Goal: Obtain resource: Download file/media

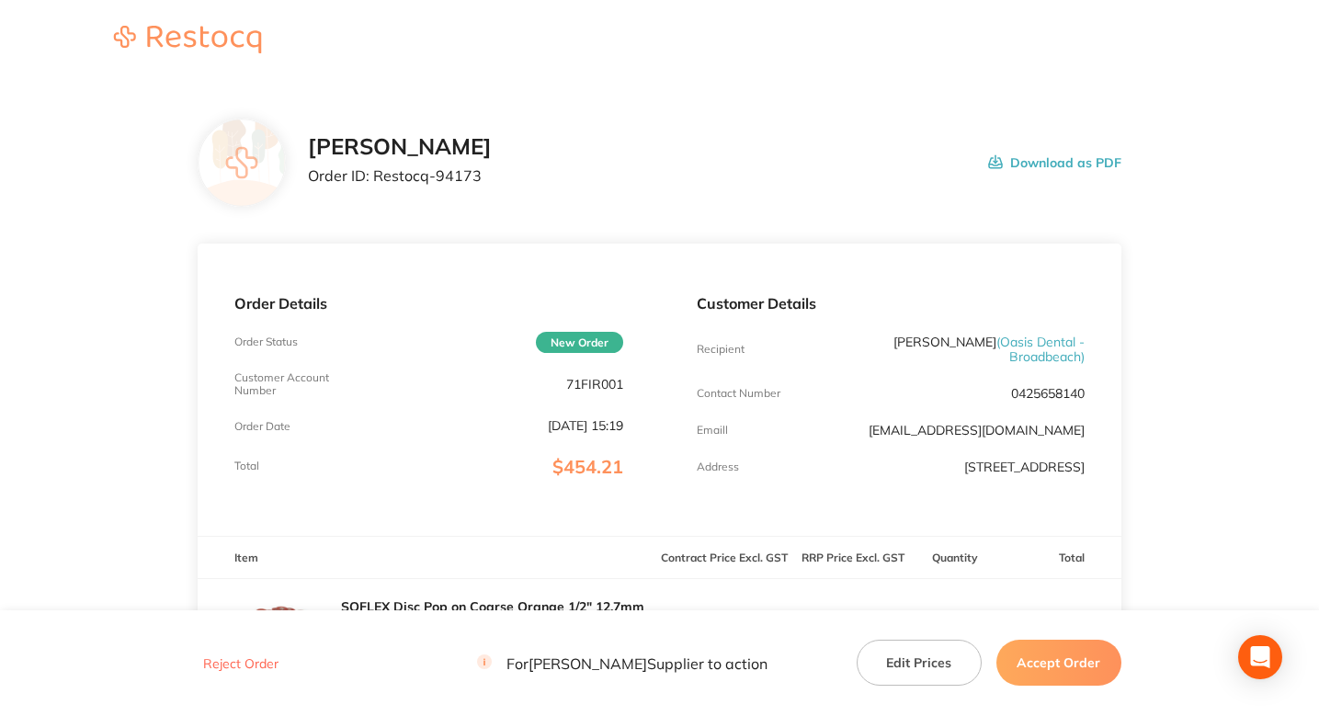
click at [442, 189] on div "Henry Schein Halas Order ID: Restocq- 94173" at bounding box center [400, 162] width 184 height 57
click at [453, 181] on p "Order ID: Restocq- 94173" at bounding box center [400, 175] width 184 height 17
copy p "94173"
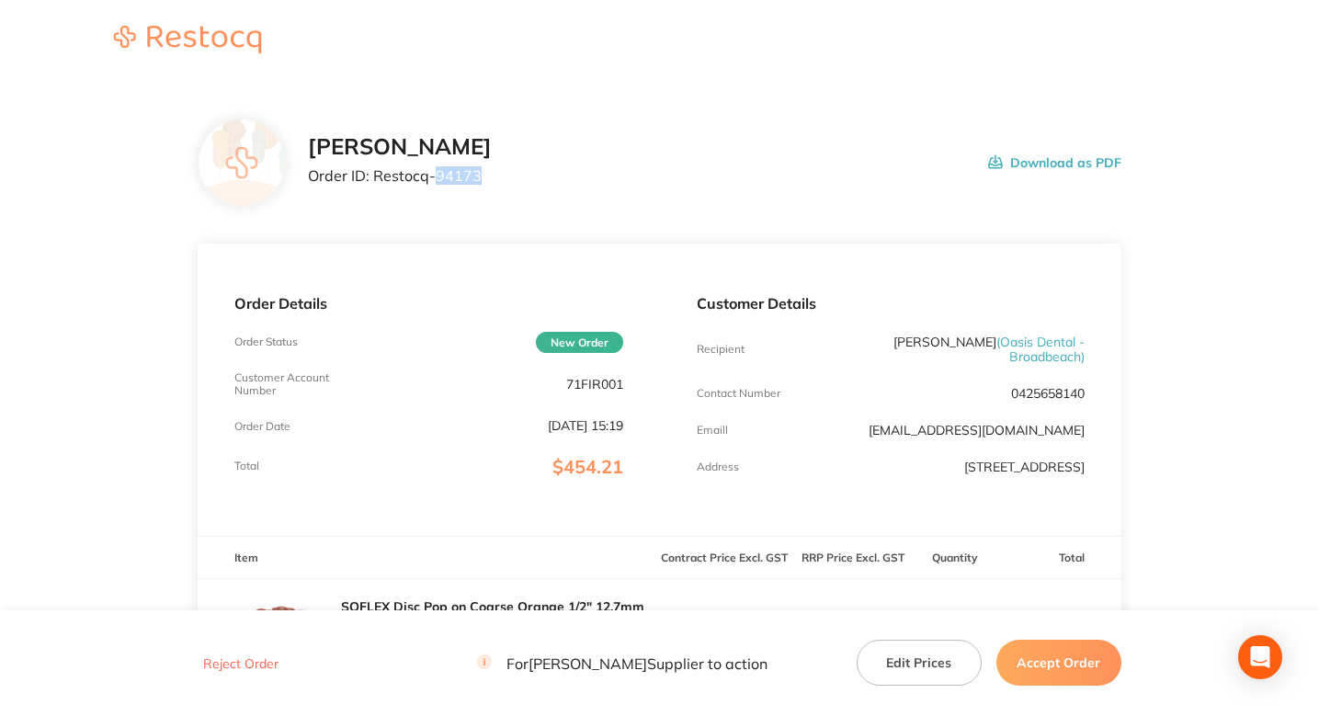
click at [594, 185] on div "Henry Schein Halas Order ID: Restocq- 94173 Download as PDF" at bounding box center [715, 162] width 814 height 57
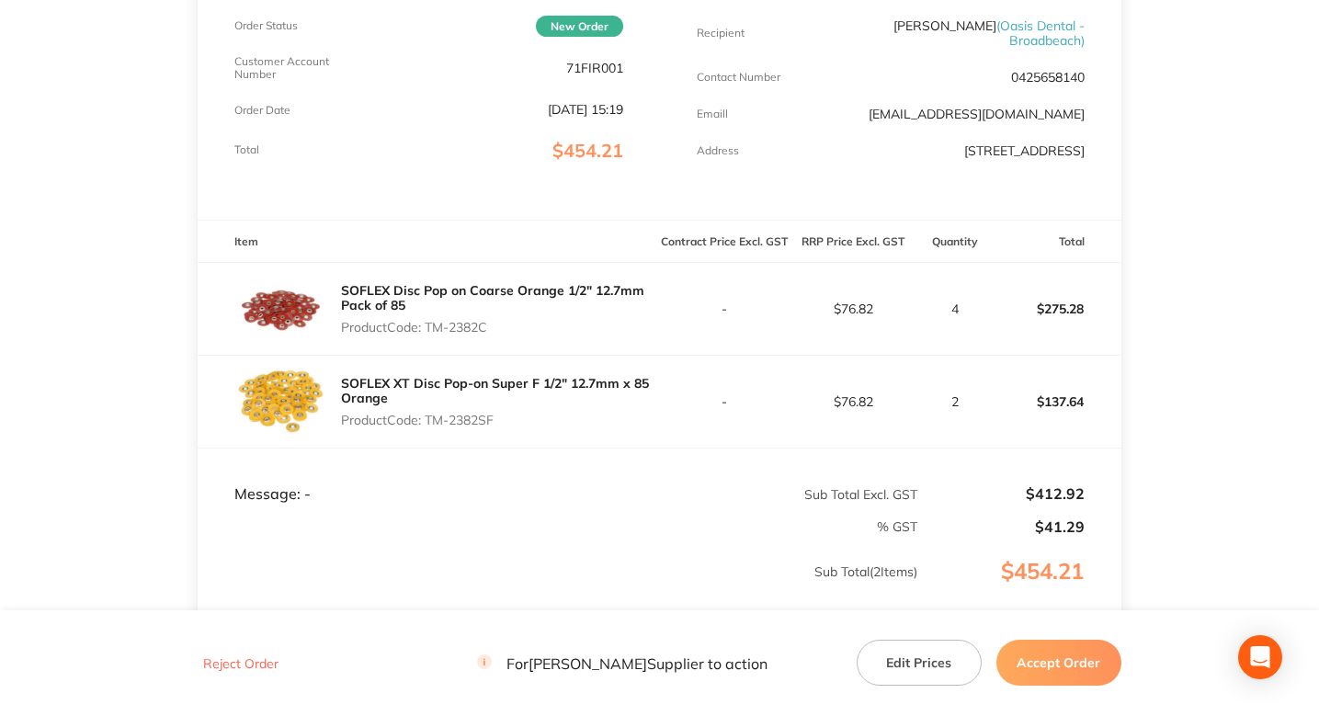
scroll to position [313, 0]
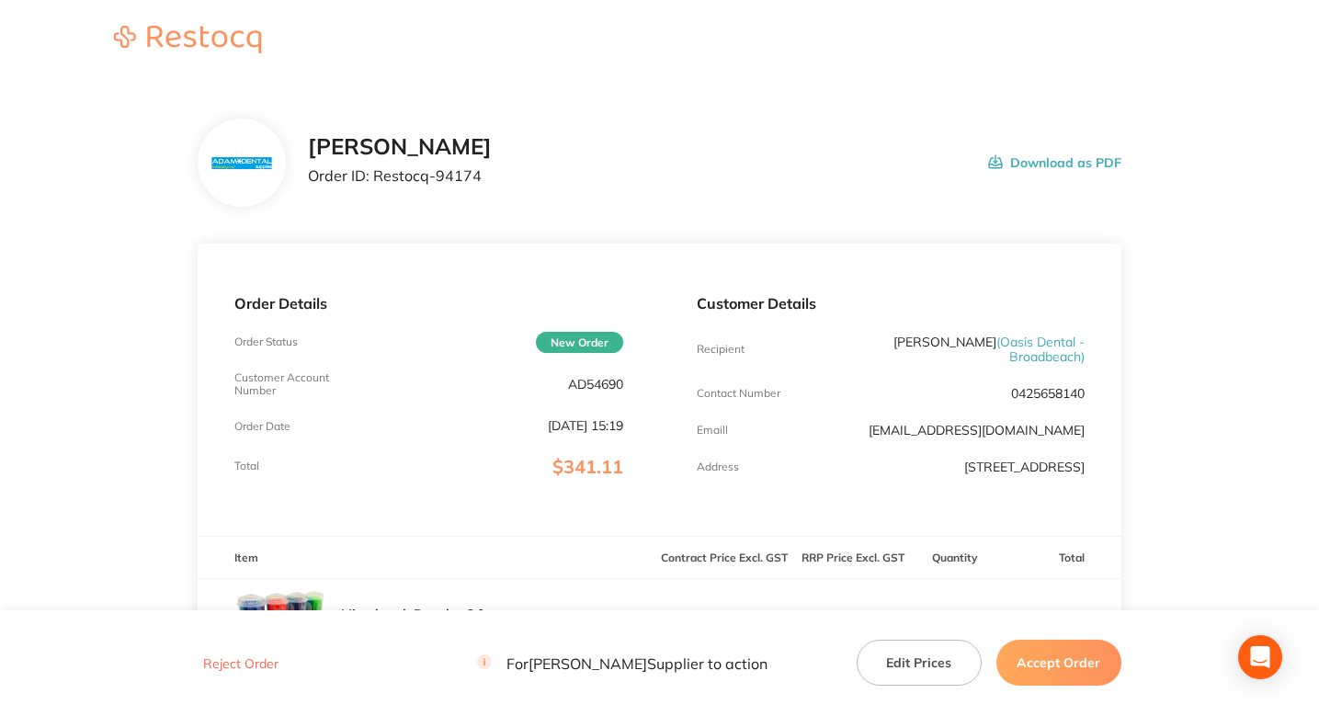
click at [446, 181] on p "Order ID: Restocq- 94174" at bounding box center [400, 175] width 184 height 17
copy p "94174"
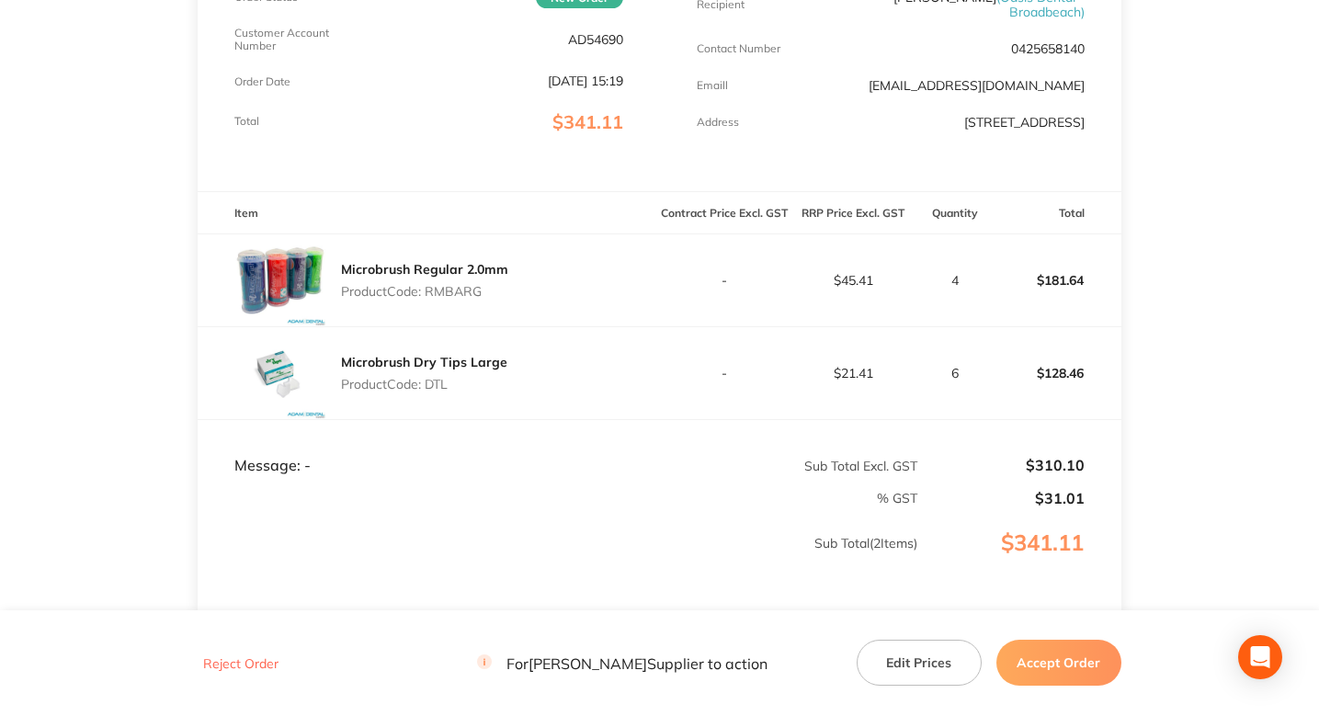
scroll to position [370, 0]
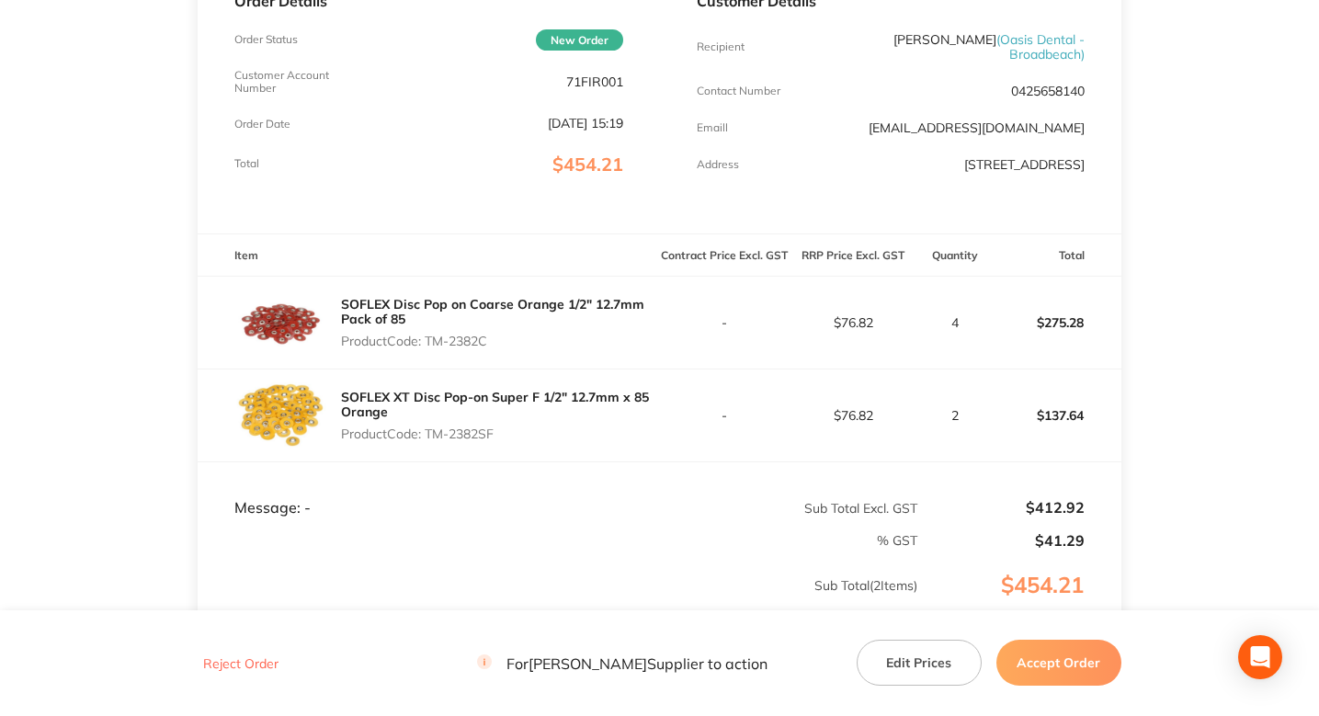
scroll to position [288, 0]
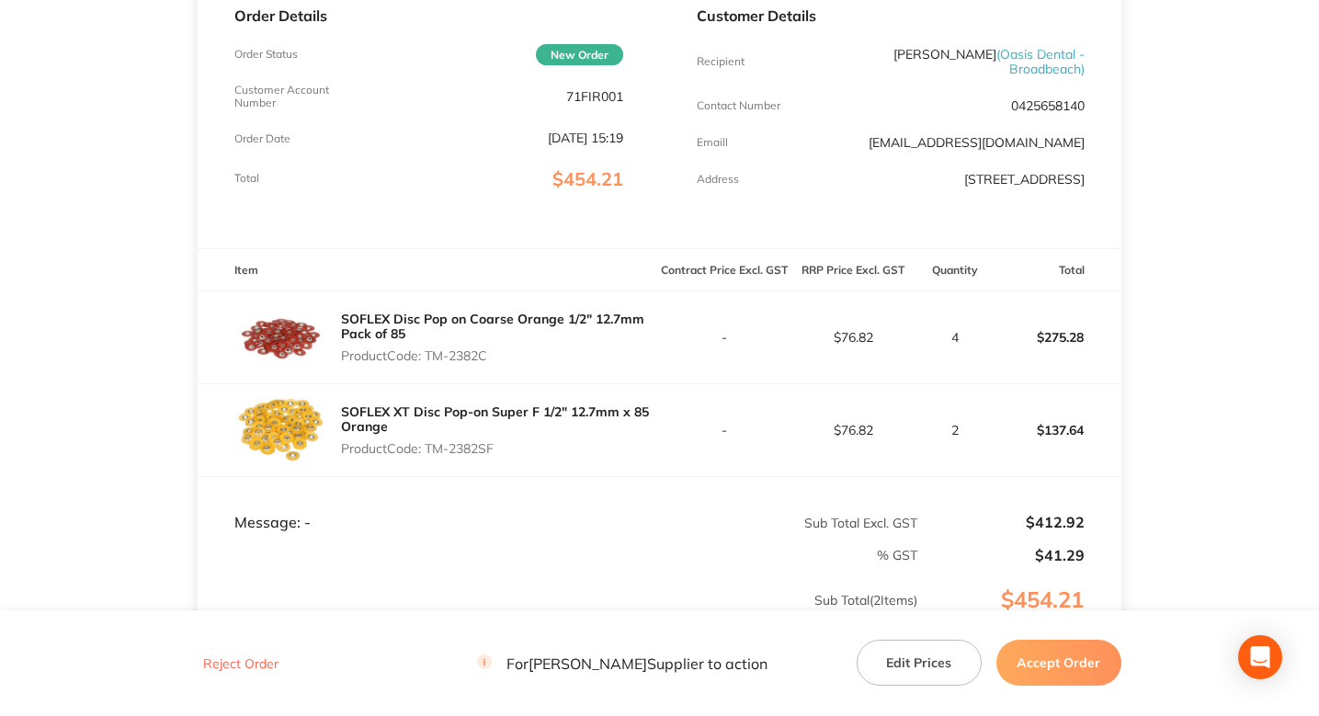
click at [179, 282] on main "Henry Schein Halas Order ID: Restocq- 94173 Download as PDF Order Details Order…" at bounding box center [659, 306] width 1319 height 1025
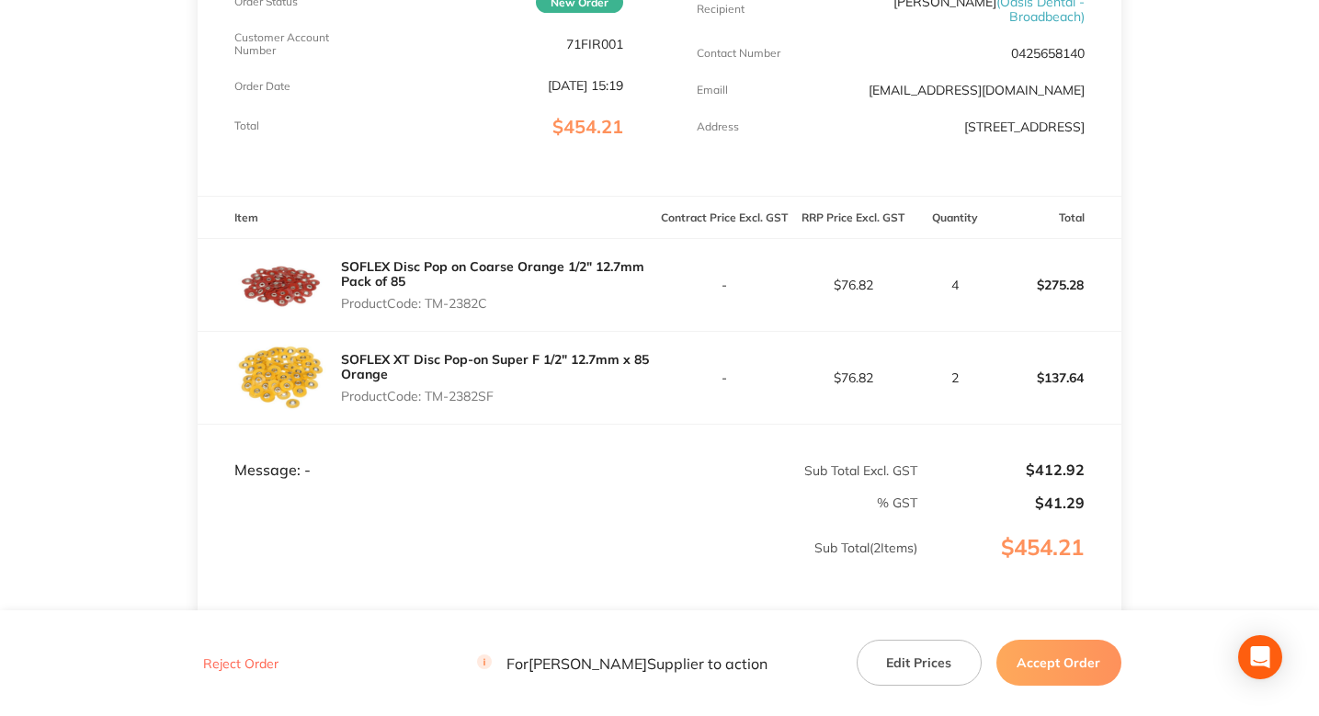
click at [1195, 172] on main "Henry Schein Halas Order ID: Restocq- 94173 Download as PDF Order Details Order…" at bounding box center [659, 254] width 1319 height 1025
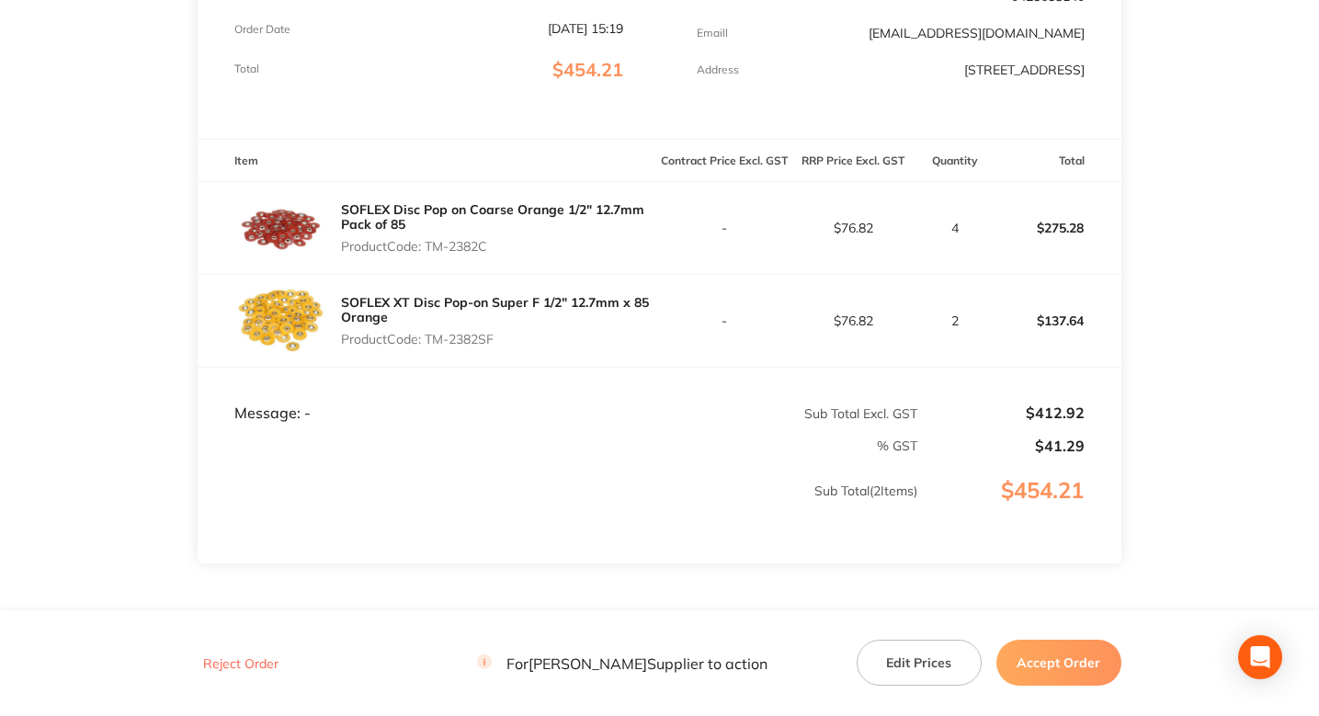
scroll to position [396, 0]
click at [1195, 172] on main "Henry Schein Halas Order ID: Restocq- 94173 Download as PDF Order Details Order…" at bounding box center [659, 198] width 1319 height 1025
click at [1165, 181] on main "Henry Schein Halas Order ID: Restocq- 94173 Download as PDF Order Details Order…" at bounding box center [659, 198] width 1319 height 1025
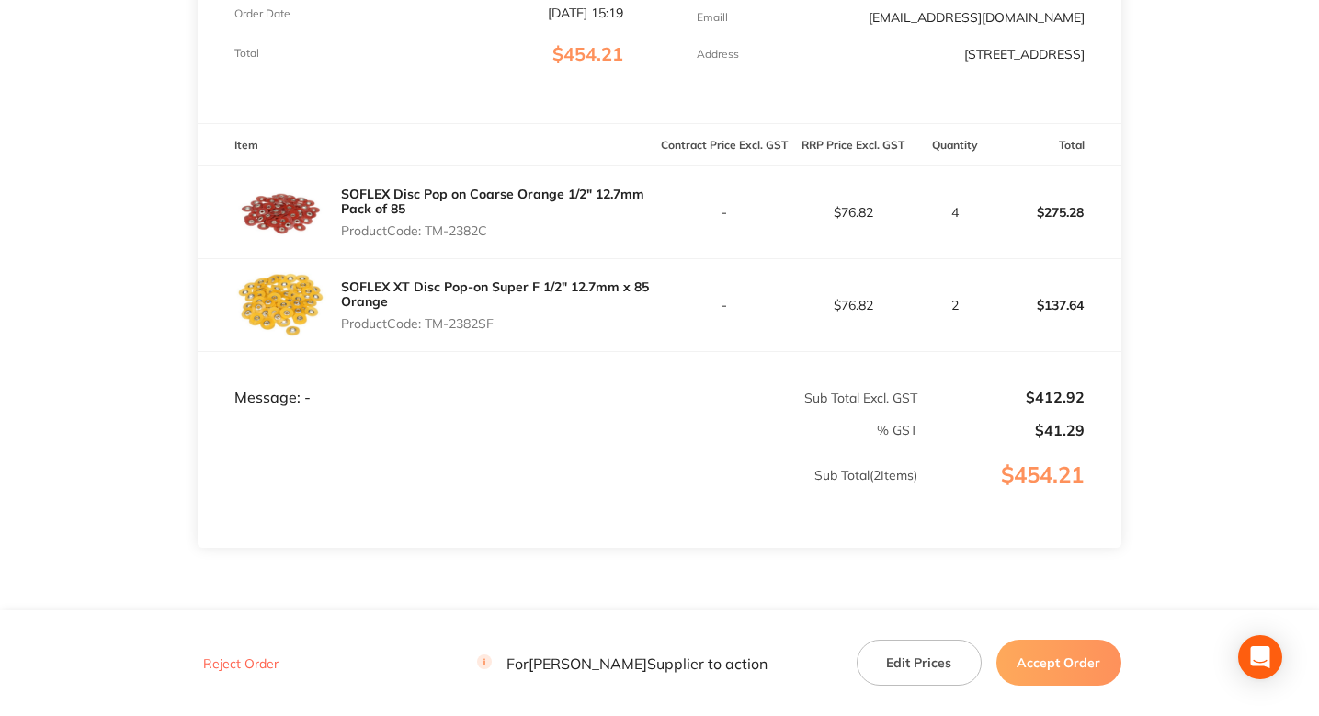
click at [148, 190] on main "Henry Schein Halas Order ID: Restocq- 94173 Download as PDF Order Details Order…" at bounding box center [659, 181] width 1319 height 1025
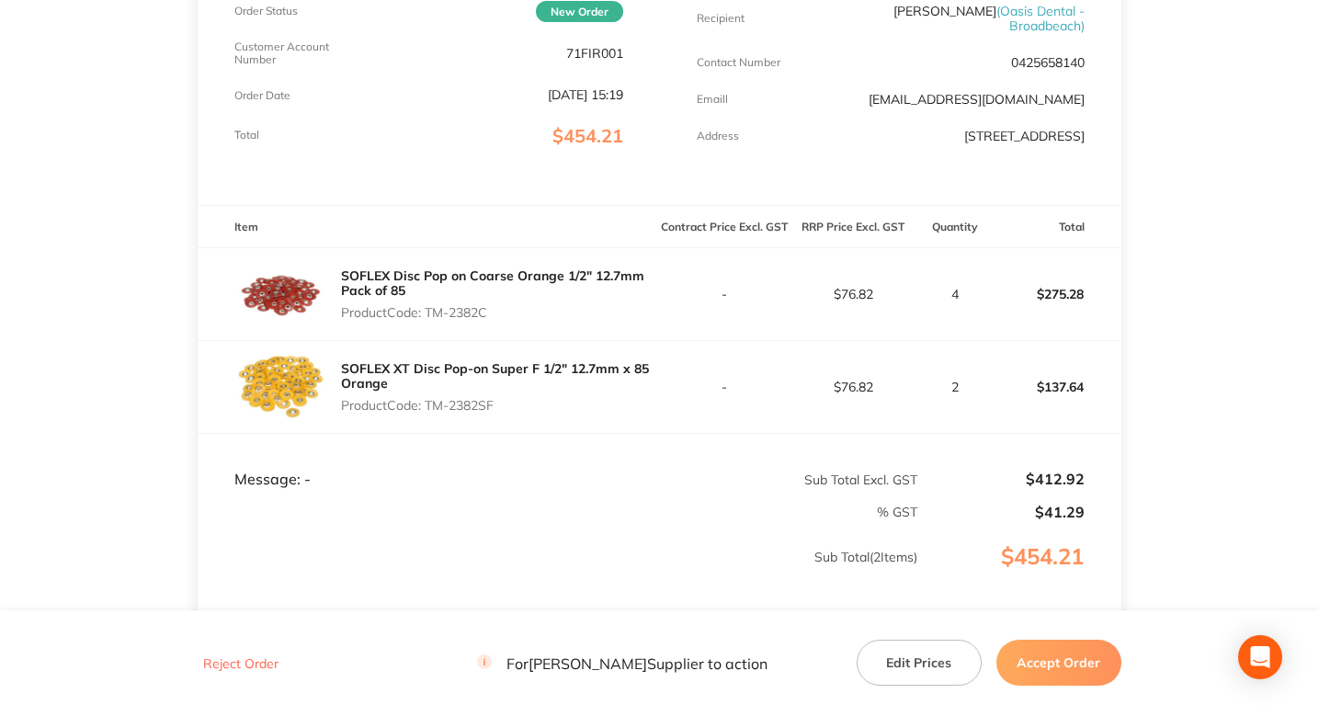
click at [141, 343] on main "Henry Schein Halas Order ID: Restocq- 94173 Download as PDF Order Details Order…" at bounding box center [659, 263] width 1319 height 1025
click at [127, 303] on main "Henry Schein Halas Order ID: Restocq- 94173 Download as PDF Order Details Order…" at bounding box center [659, 263] width 1319 height 1025
click at [142, 312] on main "Henry Schein Halas Order ID: Restocq- 94173 Download as PDF Order Details Order…" at bounding box center [659, 263] width 1319 height 1025
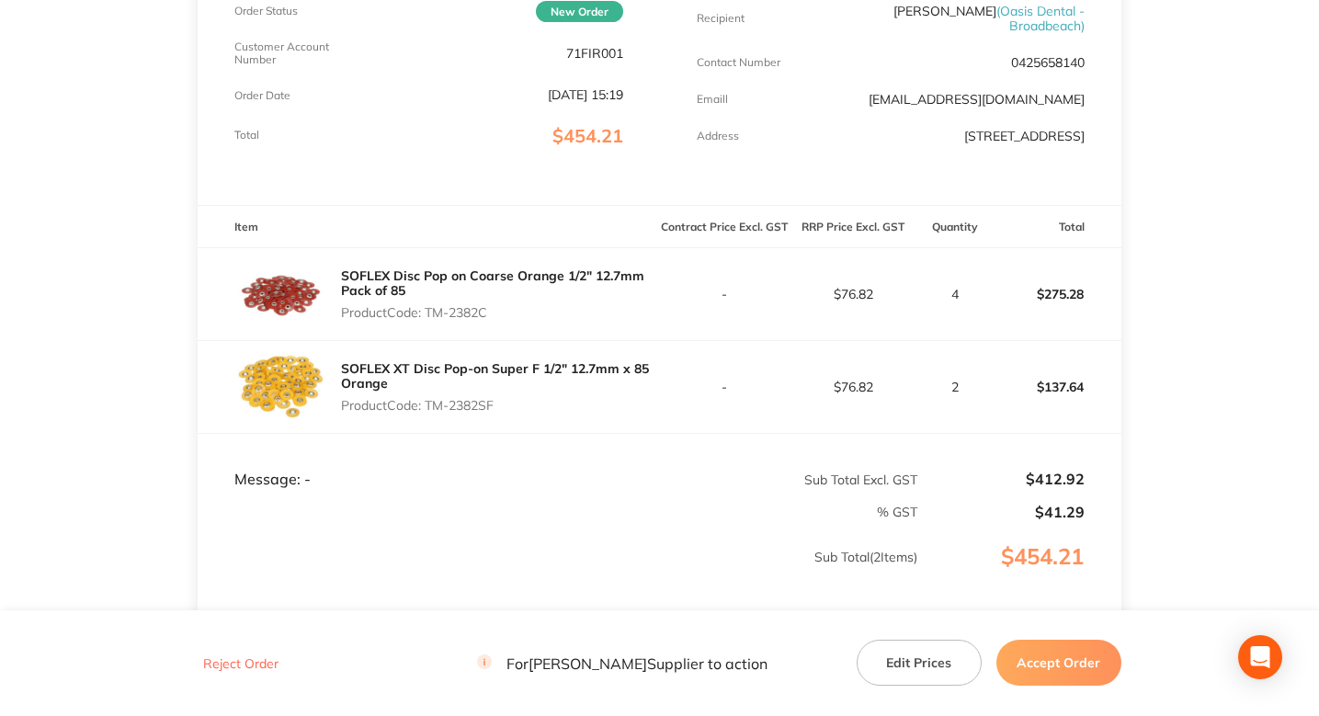
click at [1144, 307] on main "Henry Schein Halas Order ID: Restocq- 94173 Download as PDF Order Details Order…" at bounding box center [659, 263] width 1319 height 1025
click at [183, 162] on main "Henry Schein Halas Order ID: Restocq- 94173 Download as PDF Order Details Order…" at bounding box center [659, 263] width 1319 height 1025
click at [181, 269] on main "Henry Schein Halas Order ID: Restocq- 94173 Download as PDF Order Details Order…" at bounding box center [659, 263] width 1319 height 1025
click at [1192, 308] on main "Henry Schein Halas Order ID: Restocq- 94173 Download as PDF Order Details Order…" at bounding box center [659, 263] width 1319 height 1025
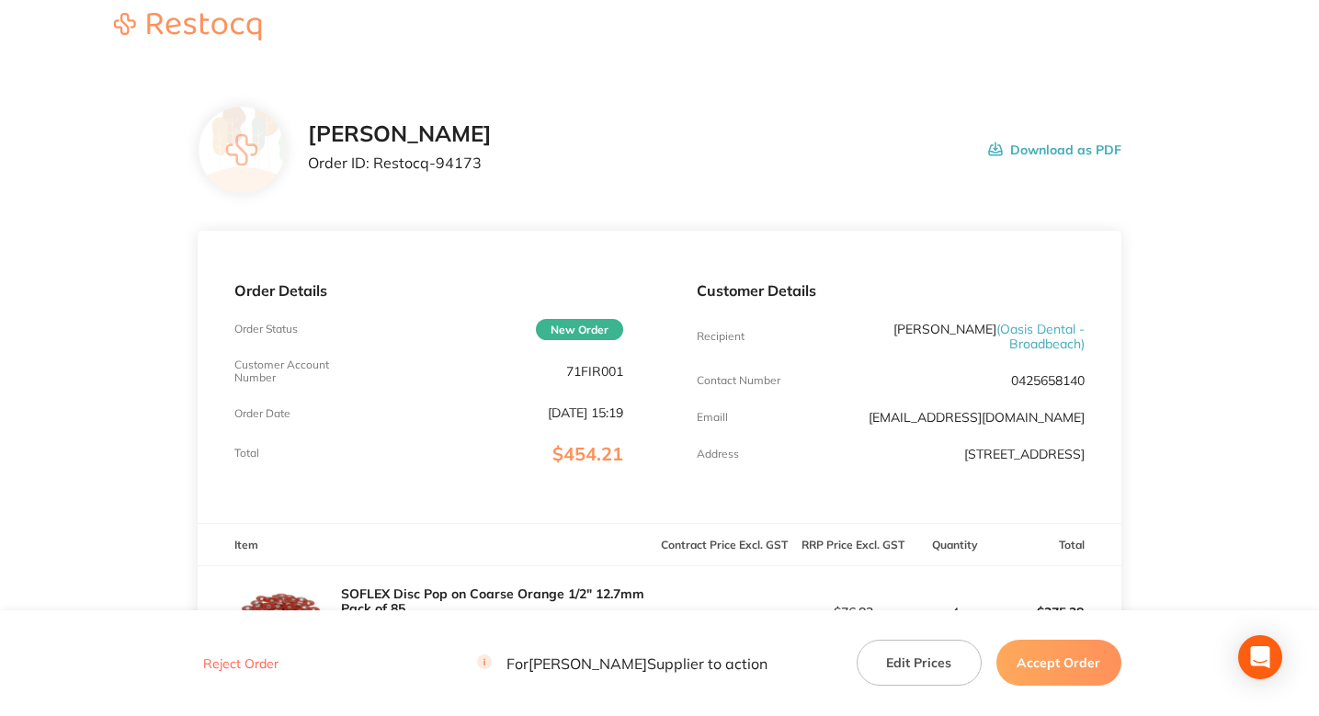
scroll to position [0, 0]
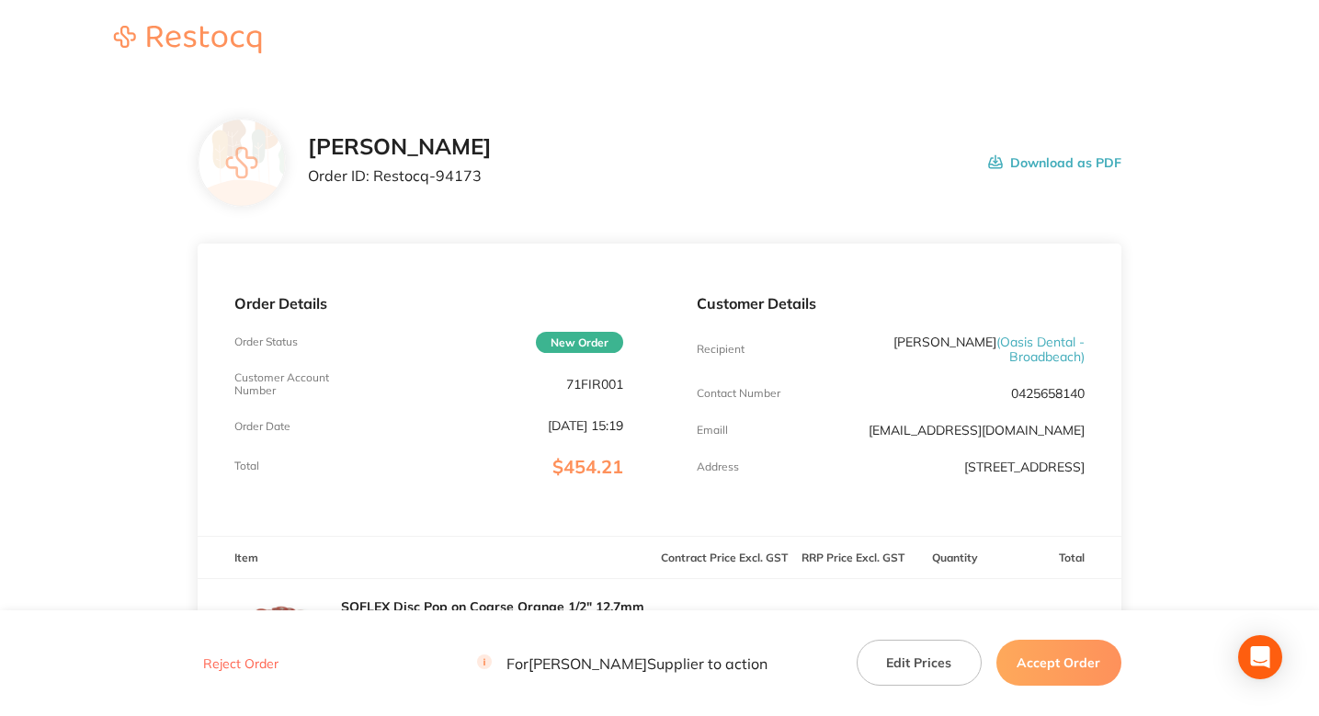
click at [164, 371] on main "Henry Schein Halas Order ID: Restocq- 94173 Download as PDF Order Details Order…" at bounding box center [659, 594] width 1319 height 1025
click at [622, 166] on div "Henry Schein Halas Order ID: Restocq- 94173 Download as PDF" at bounding box center [715, 162] width 814 height 57
click at [613, 120] on div "Henry Schein Halas Order ID: Restocq- 94173 Download as PDF" at bounding box center [660, 163] width 924 height 88
click at [519, 77] on header at bounding box center [659, 41] width 1319 height 82
click at [163, 227] on main "Henry Schein Halas Order ID: Restocq- 94173 Download as PDF Order Details Order…" at bounding box center [659, 594] width 1319 height 1025
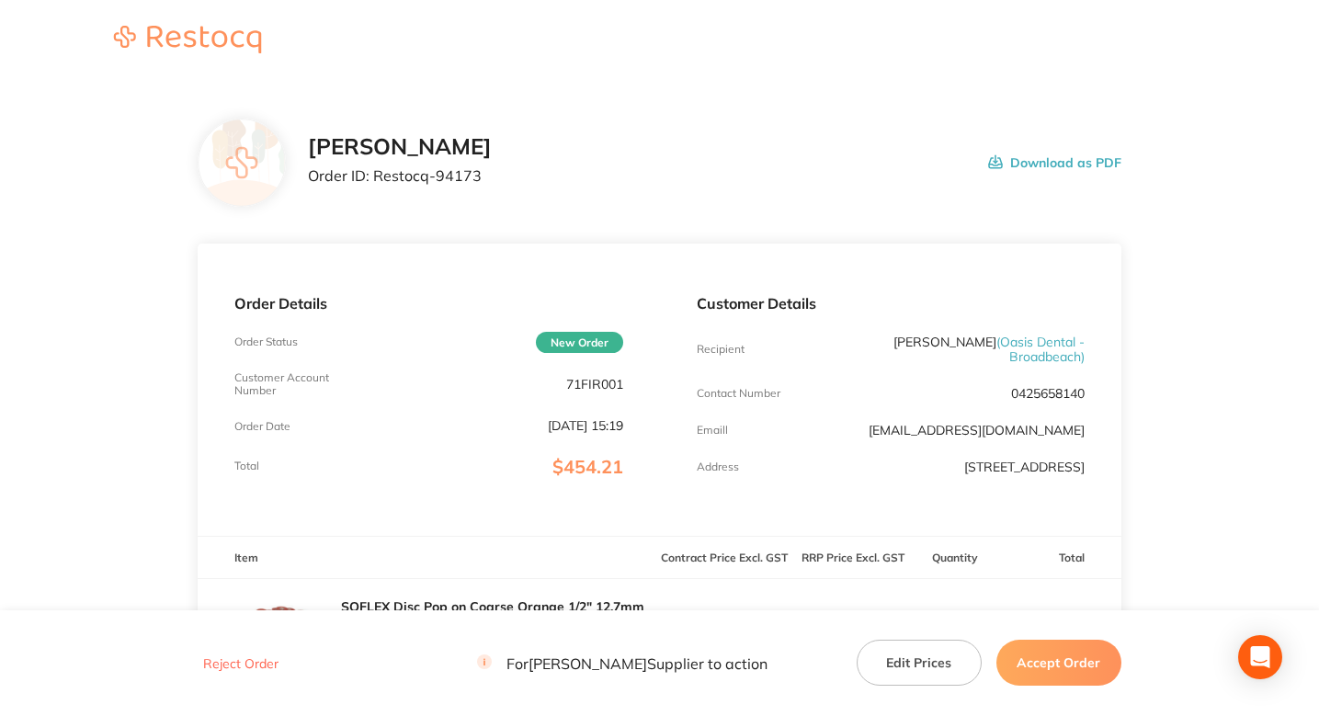
click at [443, 227] on section "Henry Schein Halas Order ID: Restocq- 94173 Download as PDF Order Details Order…" at bounding box center [660, 594] width 924 height 1025
click at [594, 227] on section "Henry Schein Halas Order ID: Restocq- 94173 Download as PDF Order Details Order…" at bounding box center [660, 594] width 924 height 1025
click at [1204, 291] on main "Henry Schein Halas Order ID: Restocq- 94173 Download as PDF Order Details Order…" at bounding box center [659, 594] width 1319 height 1025
click at [620, 194] on div "Henry Schein Halas Order ID: Restocq- 94173 Download as PDF" at bounding box center [660, 163] width 924 height 88
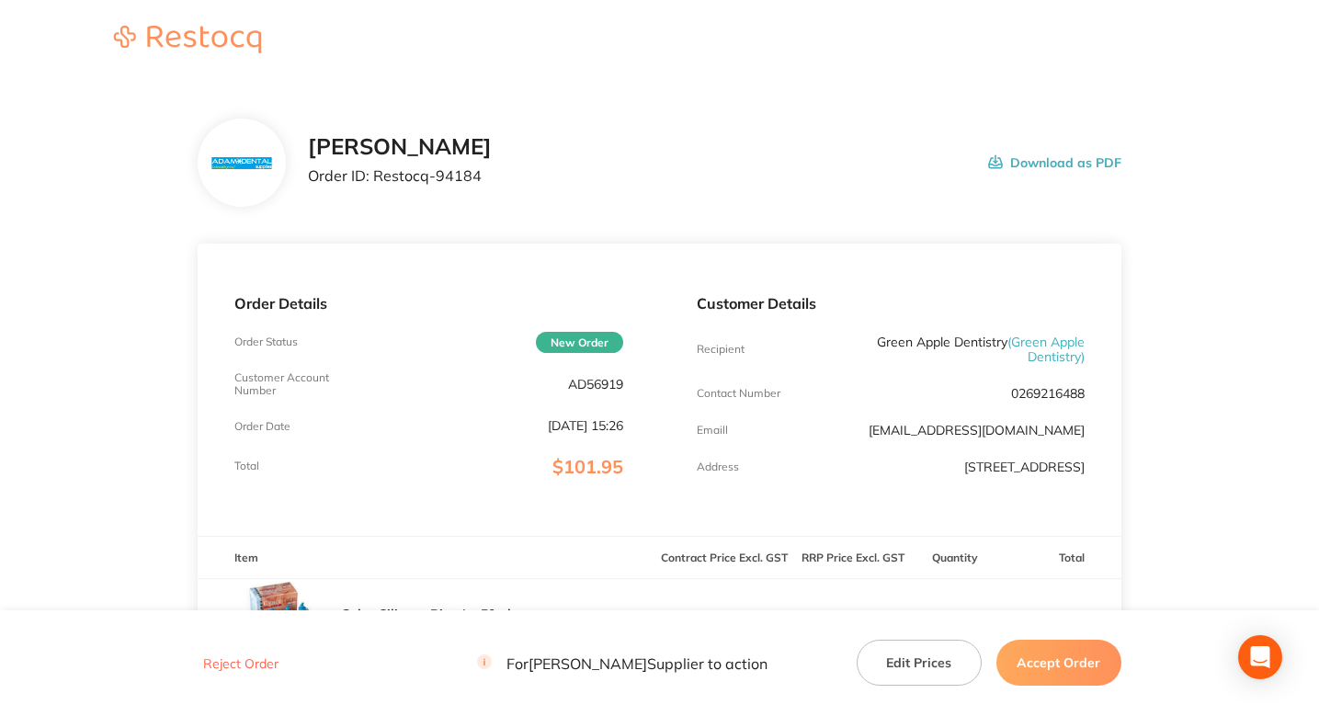
click at [471, 182] on p "Order ID: Restocq- 94184" at bounding box center [400, 175] width 184 height 17
copy p "94184"
click at [626, 190] on div "[PERSON_NAME] Order ID: Restocq- 94184 Download as PDF" at bounding box center [715, 162] width 814 height 57
click at [665, 181] on div "[PERSON_NAME] Order ID: Restocq- 94184 Download as PDF" at bounding box center [715, 162] width 814 height 57
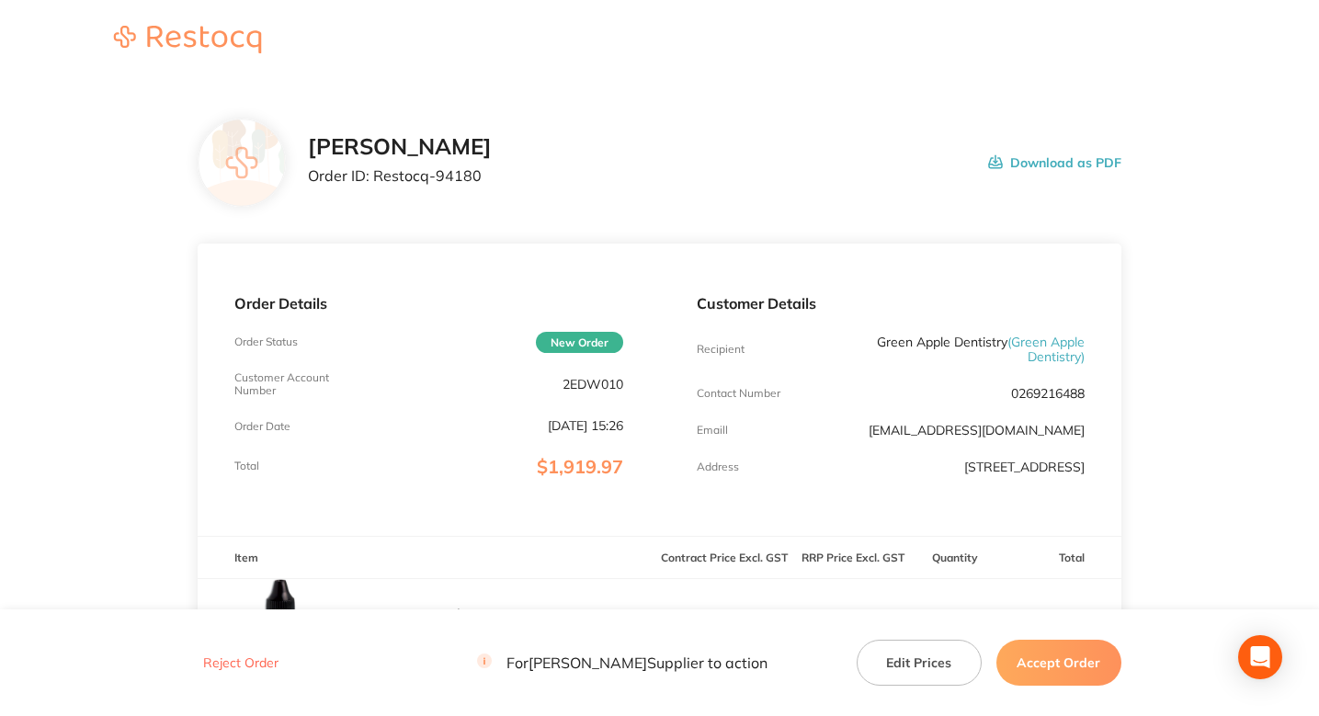
click at [666, 198] on div "Henry Schein Halas Order ID: Restocq- 94180 Download as PDF" at bounding box center [660, 163] width 924 height 88
click at [457, 172] on p "Order ID: Restocq- 94180" at bounding box center [400, 175] width 184 height 17
copy p "94180"
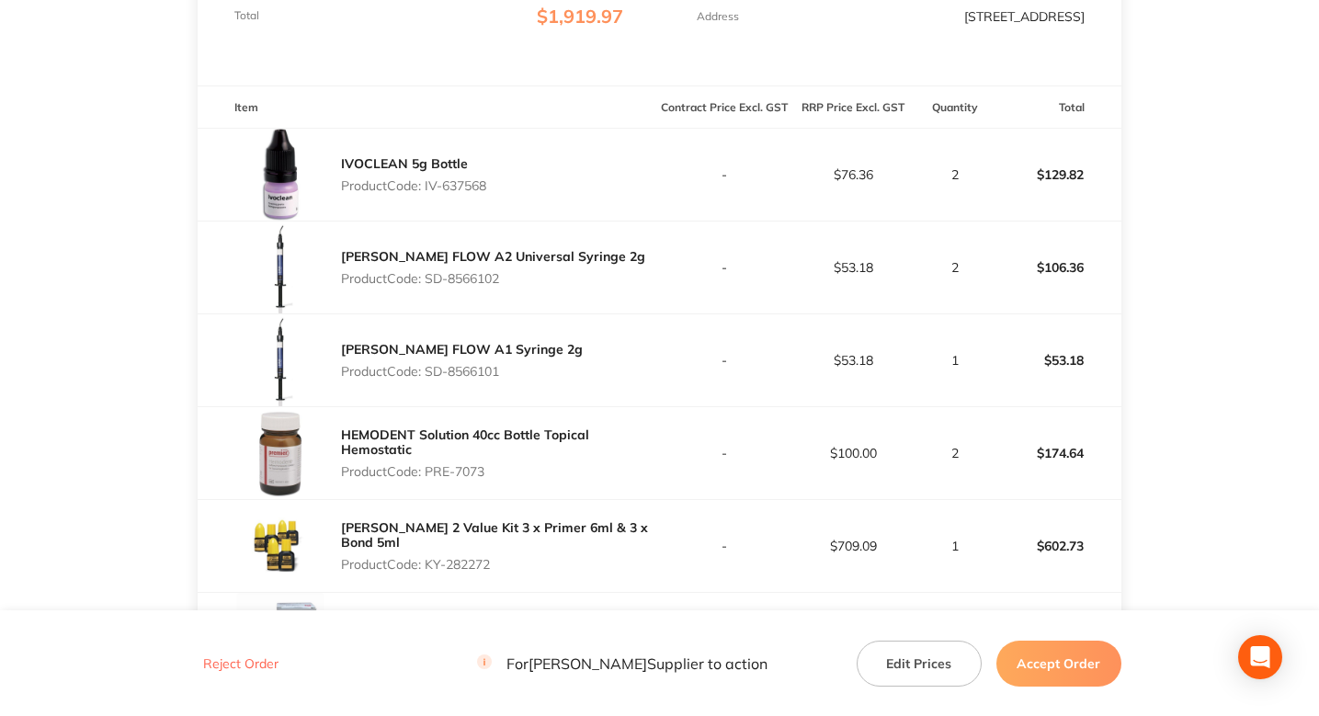
scroll to position [446, 0]
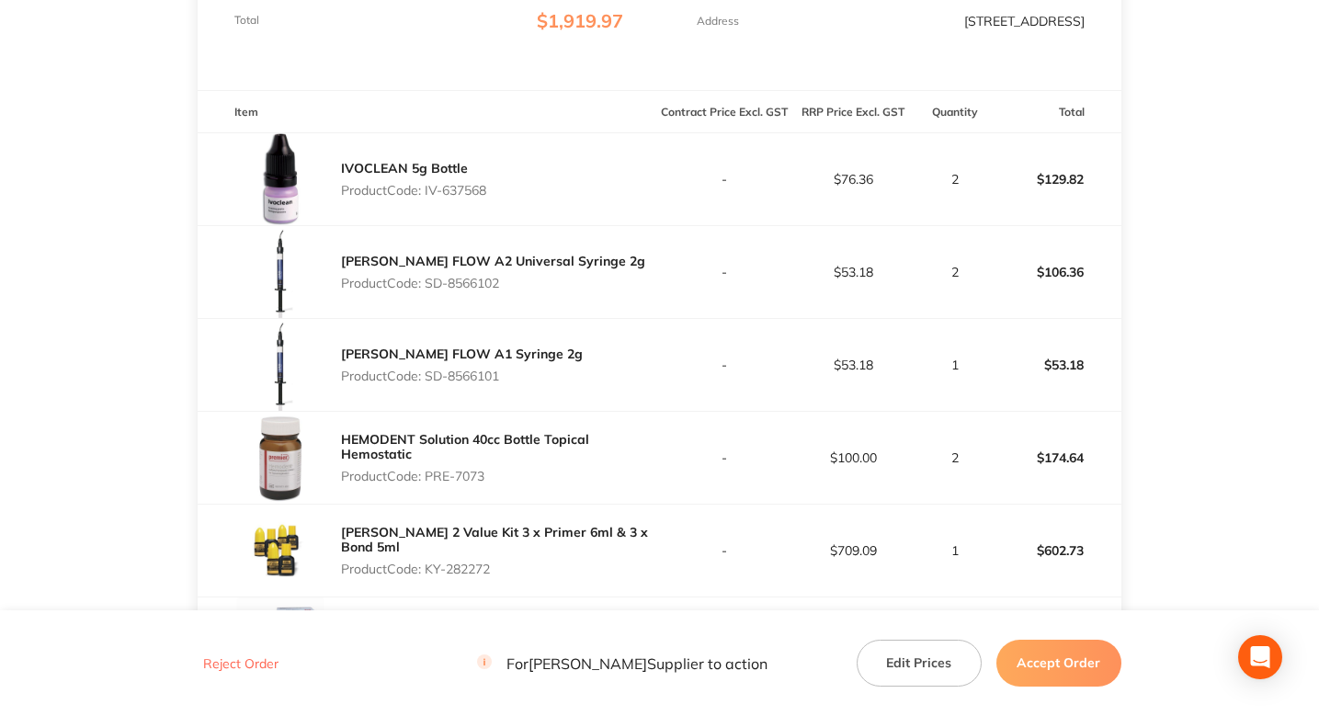
click at [470, 285] on p "Product Code: SD-8566102" at bounding box center [493, 283] width 304 height 15
drag, startPoint x: 470, startPoint y: 285, endPoint x: 431, endPoint y: 285, distance: 38.6
click at [431, 285] on p "Product Code: SD-8566102" at bounding box center [493, 283] width 304 height 15
copy p "SD-8566102"
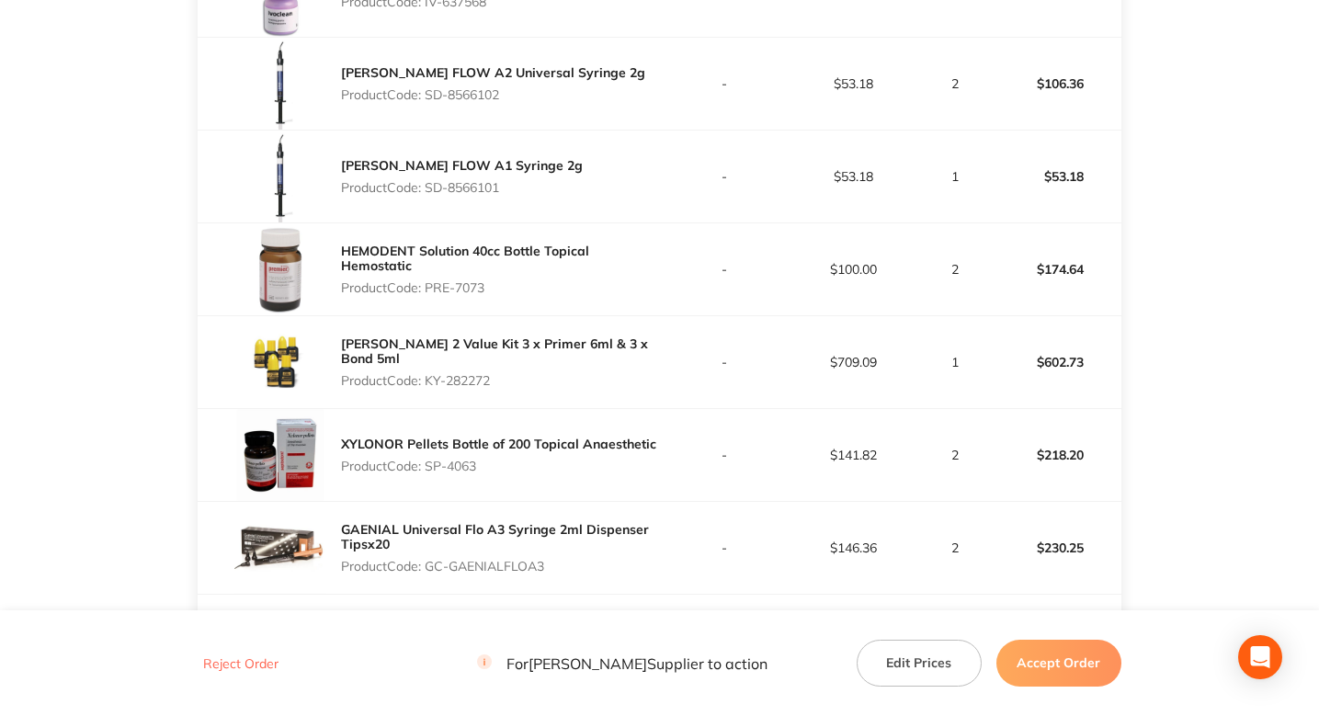
scroll to position [536, 0]
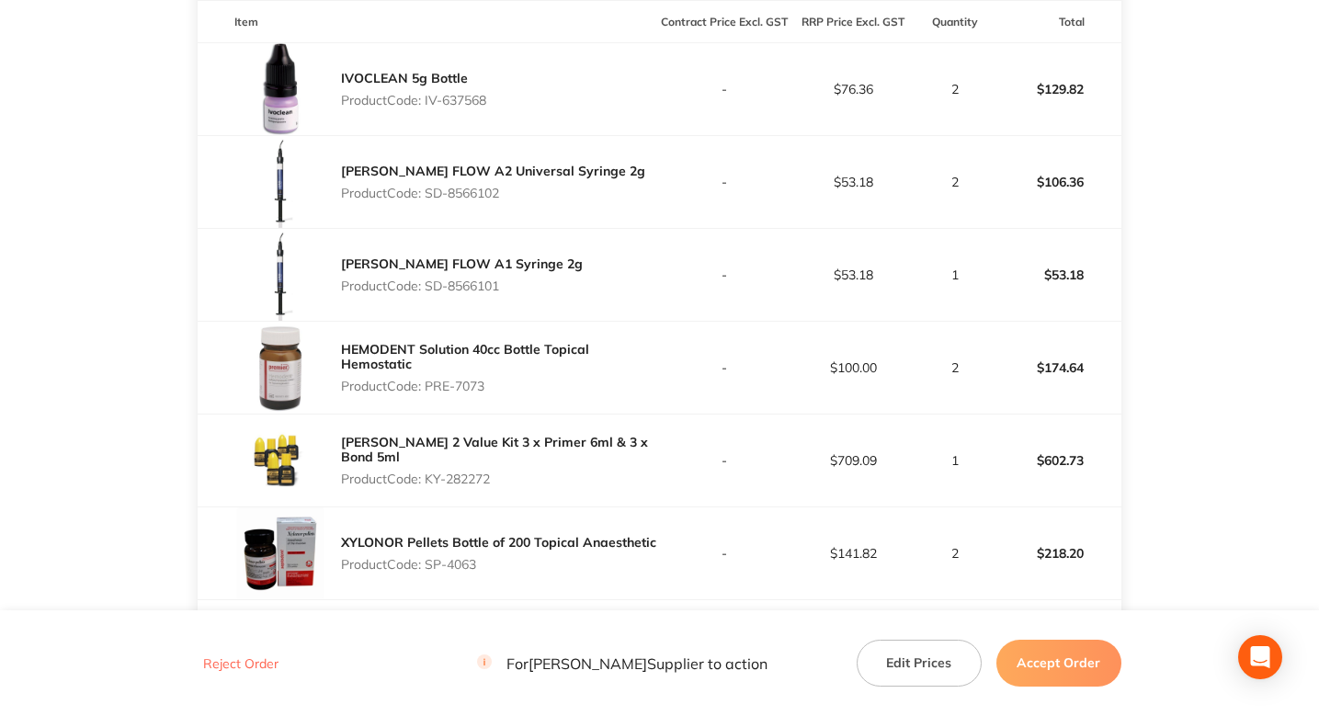
click at [133, 195] on main "Henry Schein Halas Order ID: Restocq- 94180 Download as PDF Order Details Order…" at bounding box center [659, 337] width 1319 height 1582
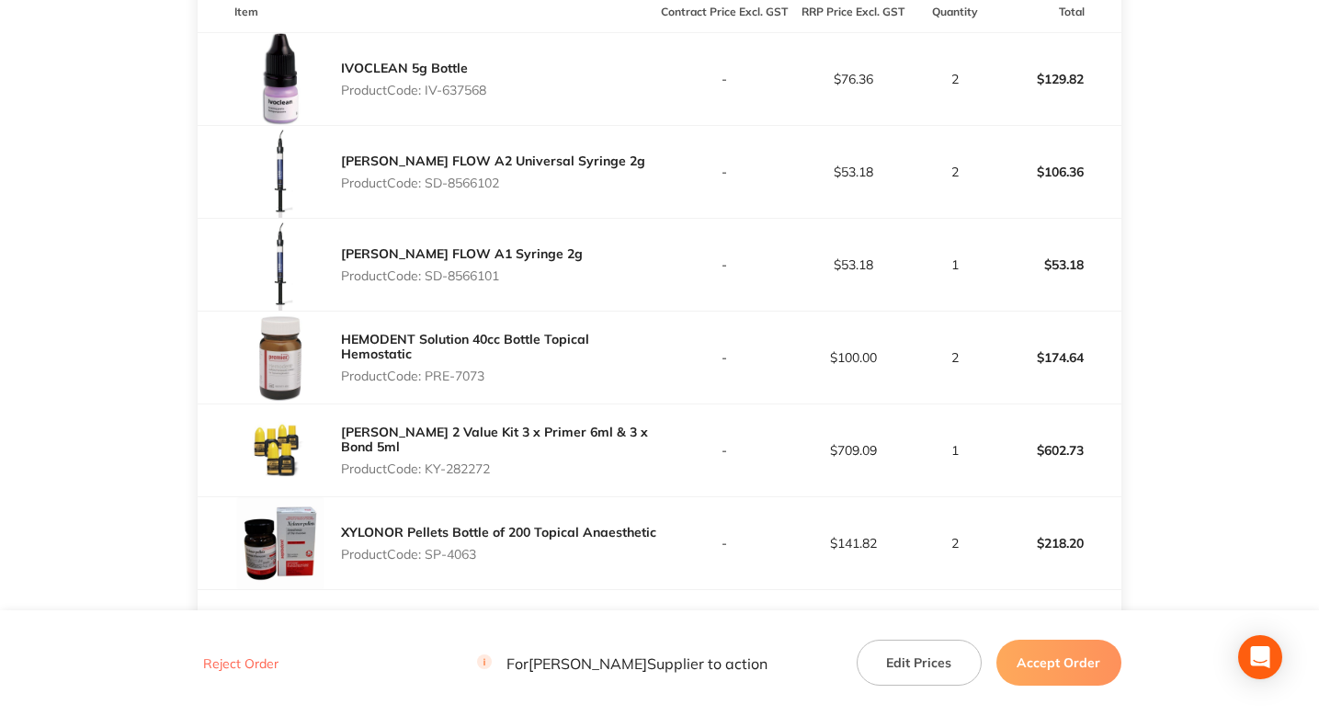
scroll to position [431, 0]
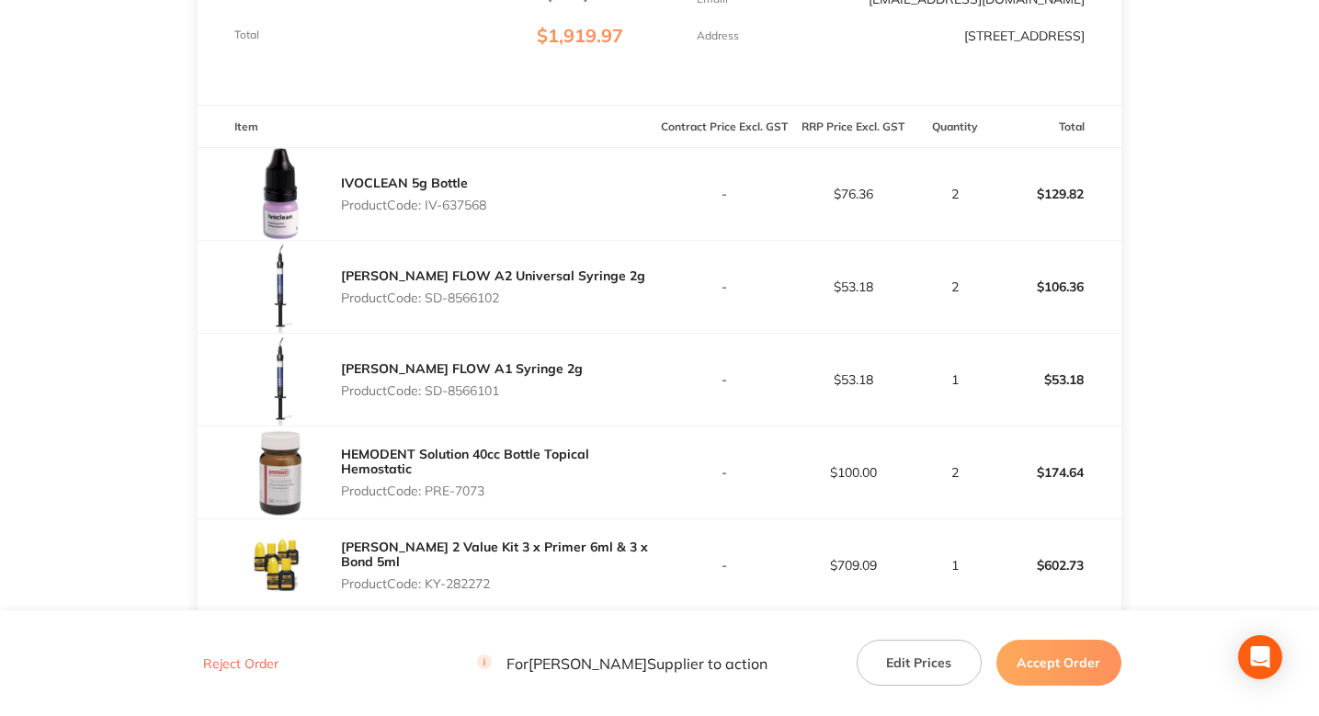
click at [122, 313] on main "Henry Schein Halas Order ID: Restocq- 94180 Download as PDF Order Details Order…" at bounding box center [659, 442] width 1319 height 1582
click at [1199, 267] on main "Henry Schein Halas Order ID: Restocq- 94180 Download as PDF Order Details Order…" at bounding box center [659, 442] width 1319 height 1582
click at [155, 290] on main "Henry Schein Halas Order ID: Restocq- 94180 Download as PDF Order Details Order…" at bounding box center [659, 442] width 1319 height 1582
click at [162, 292] on main "Henry Schein Halas Order ID: Restocq- 94180 Download as PDF Order Details Order…" at bounding box center [659, 442] width 1319 height 1582
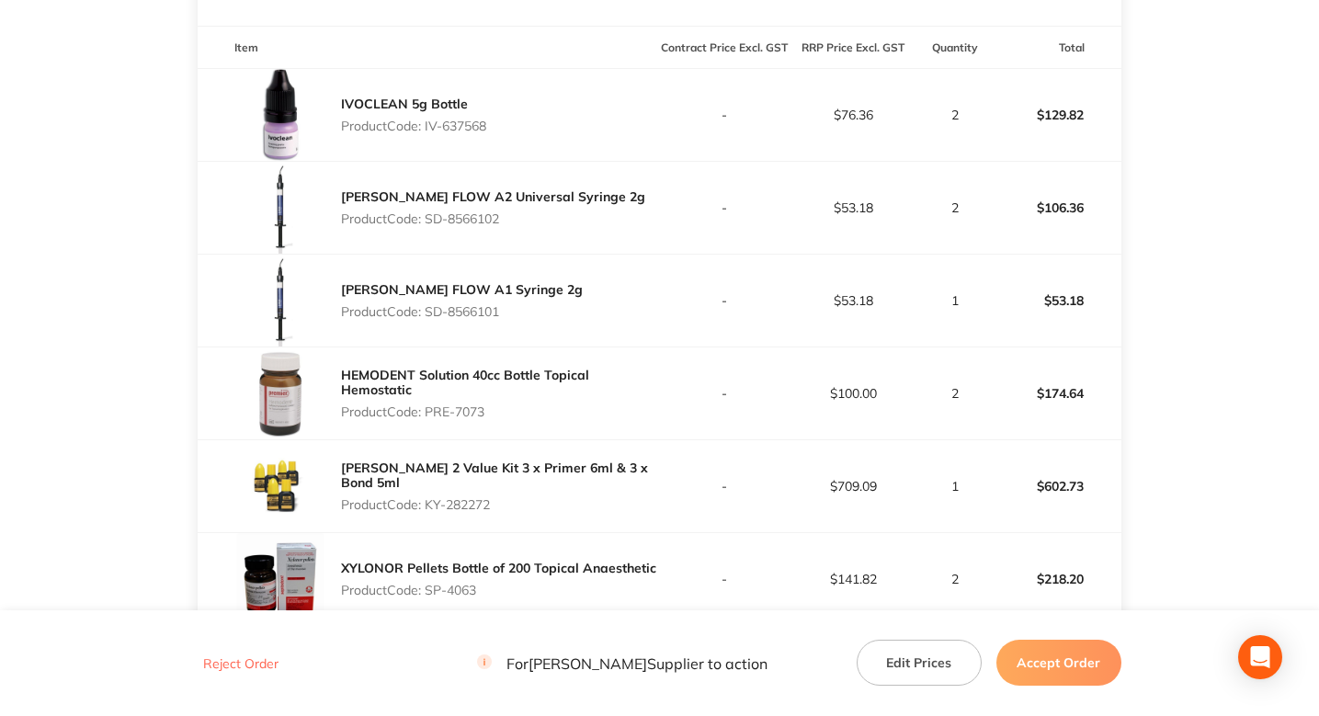
scroll to position [512, 0]
click at [162, 292] on main "Henry Schein Halas Order ID: Restocq- 94180 Download as PDF Order Details Order…" at bounding box center [659, 361] width 1319 height 1582
click at [157, 291] on main "Henry Schein Halas Order ID: Restocq- 94180 Download as PDF Order Details Order…" at bounding box center [659, 361] width 1319 height 1582
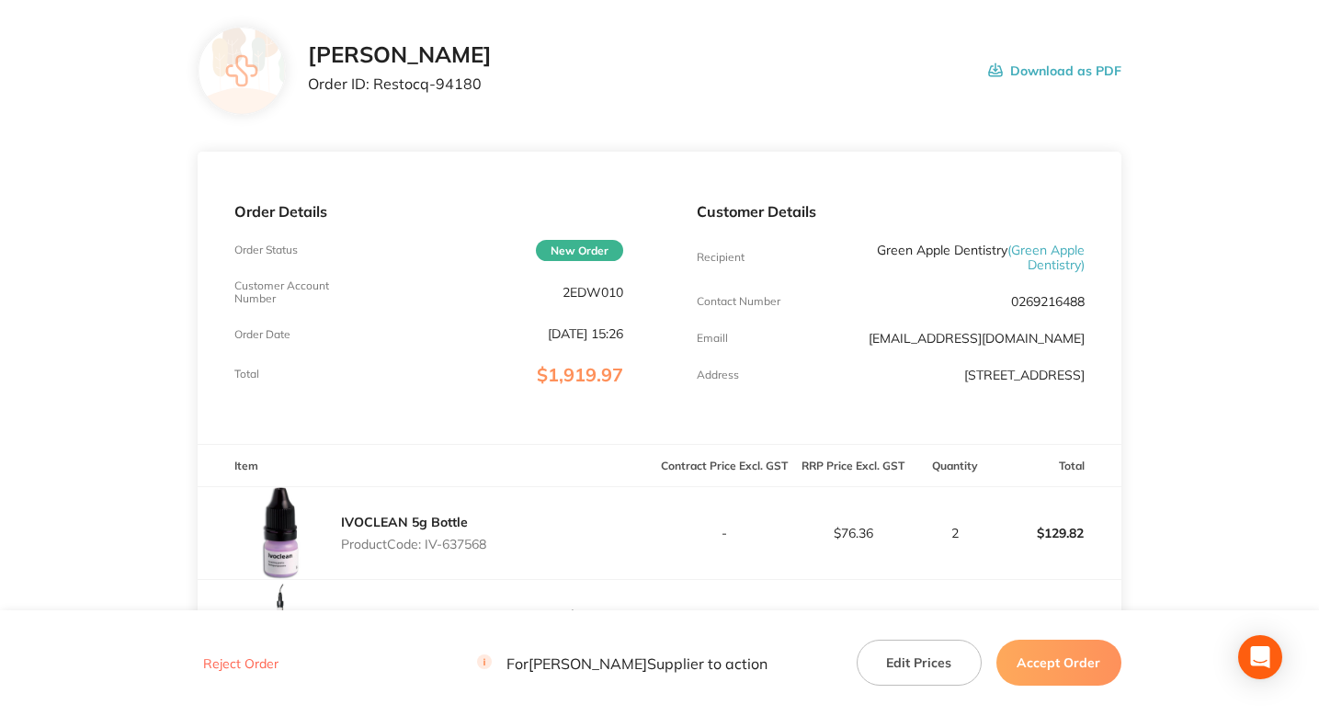
scroll to position [74, 0]
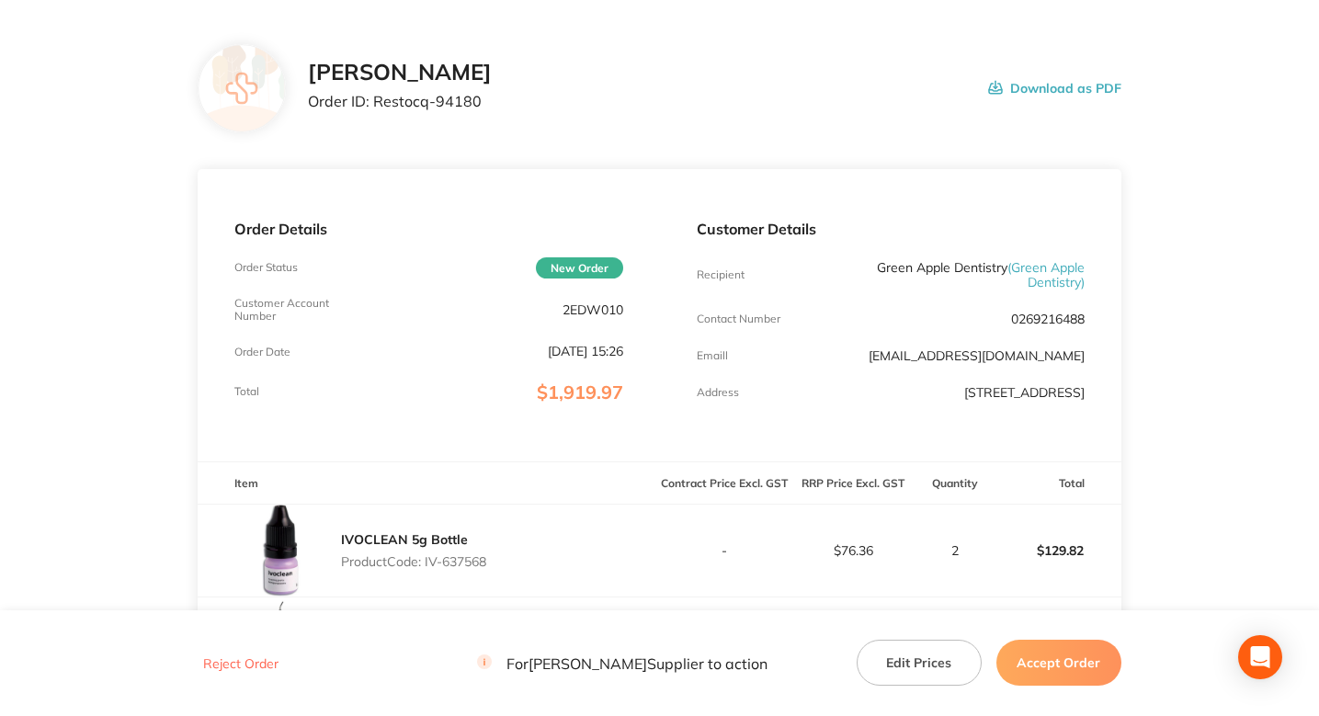
click at [607, 97] on div "Henry Schein Halas Order ID: Restocq- 94180 Download as PDF" at bounding box center [715, 88] width 814 height 57
click at [622, 86] on div "Henry Schein Halas Order ID: Restocq- 94180 Download as PDF" at bounding box center [715, 88] width 814 height 57
click at [622, 96] on div "Henry Schein Halas Order ID: Restocq- 94180 Download as PDF" at bounding box center [715, 88] width 814 height 57
click at [629, 118] on div "Henry Schein Halas Order ID: Restocq- 94180 Download as PDF" at bounding box center [660, 88] width 924 height 88
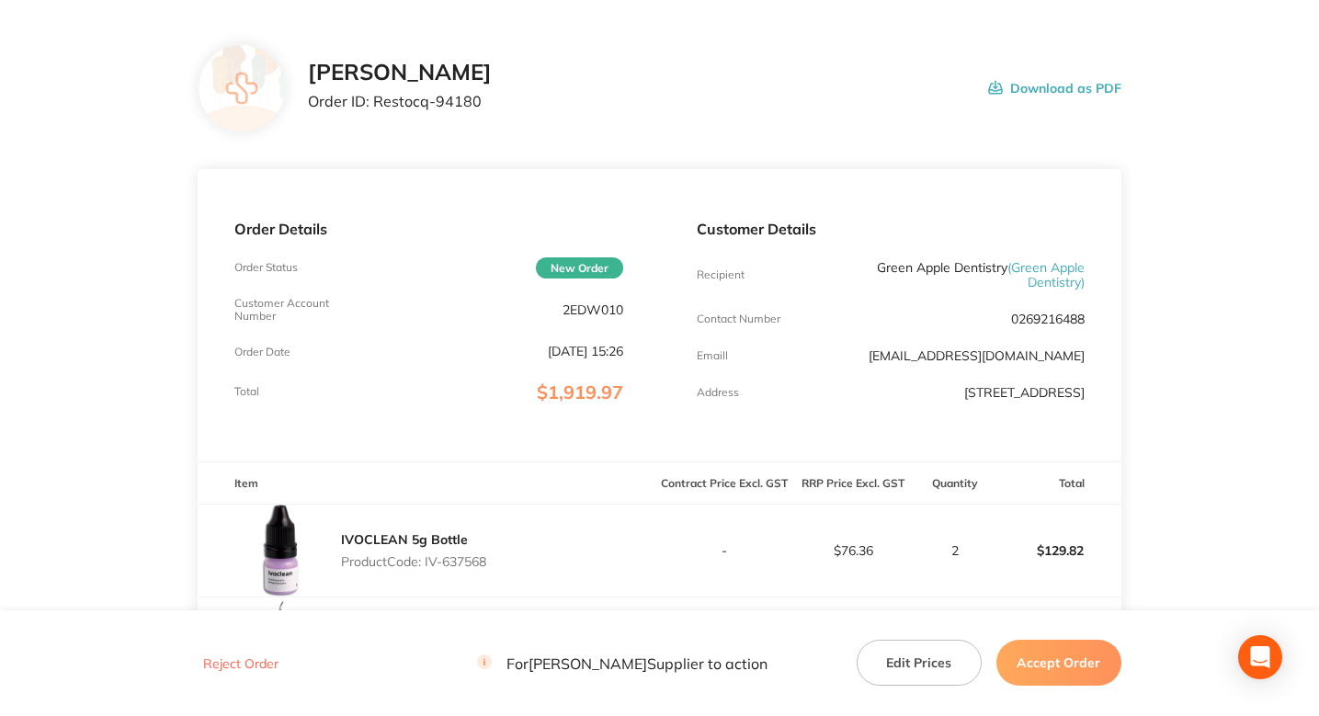
click at [596, 97] on div "Henry Schein Halas Order ID: Restocq- 94180 Download as PDF" at bounding box center [715, 88] width 814 height 57
click at [618, 97] on div "Henry Schein Halas Order ID: Restocq- 94180 Download as PDF" at bounding box center [715, 88] width 814 height 57
click at [628, 104] on div "Henry Schein Halas Order ID: Restocq- 94180 Download as PDF" at bounding box center [715, 88] width 814 height 57
click at [592, 47] on div "Henry Schein Halas Order ID: Restocq- 94180 Download as PDF" at bounding box center [660, 88] width 924 height 88
click at [574, 85] on div "Henry Schein Halas Order ID: Restocq- 94180 Download as PDF" at bounding box center [715, 88] width 814 height 57
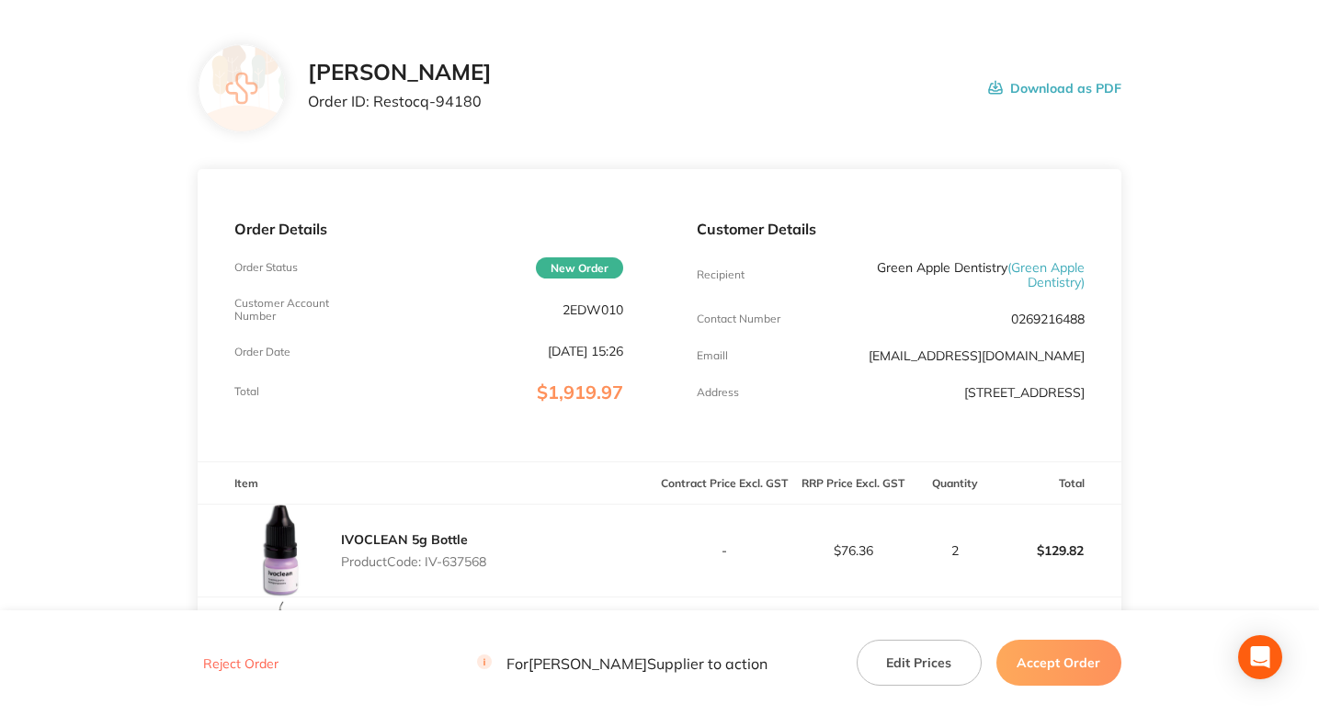
click at [782, 73] on div "Henry Schein Halas Order ID: Restocq- 94180 Download as PDF" at bounding box center [715, 88] width 814 height 57
click at [747, 106] on div "Henry Schein Halas Order ID: Restocq- 94180 Download as PDF" at bounding box center [715, 88] width 814 height 57
click at [690, 84] on div "Henry Schein Halas Order ID: Restocq- 94180 Download as PDF" at bounding box center [715, 88] width 814 height 57
click at [721, 94] on div "Henry Schein Halas Order ID: Restocq- 94180 Download as PDF" at bounding box center [715, 88] width 814 height 57
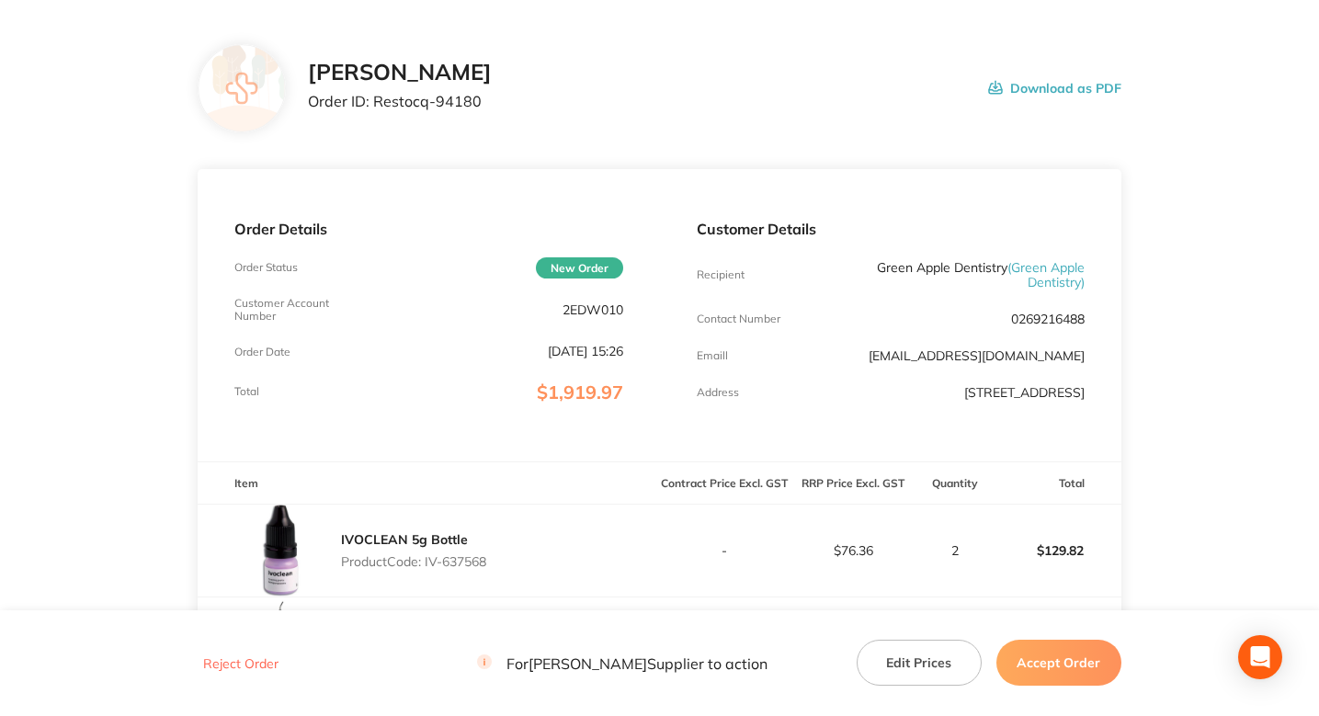
click at [662, 119] on div "Henry Schein Halas Order ID: Restocq- 94180 Download as PDF" at bounding box center [660, 88] width 924 height 88
